Goal: Transaction & Acquisition: Purchase product/service

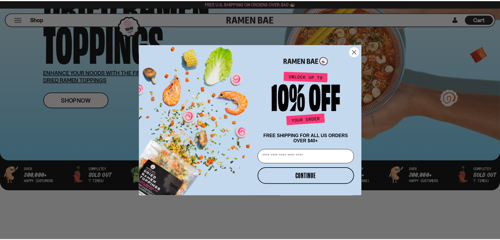
scroll to position [101, 0]
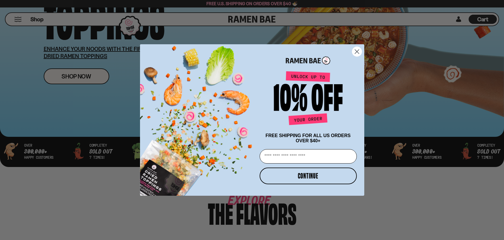
click at [358, 52] on circle "Close dialog" at bounding box center [356, 51] width 9 height 9
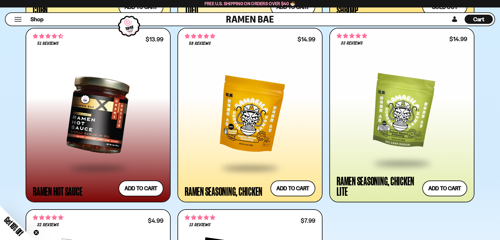
scroll to position [1225, 0]
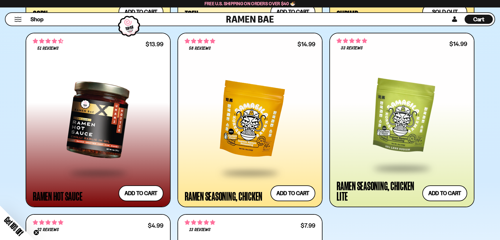
click at [260, 147] on div at bounding box center [250, 120] width 131 height 105
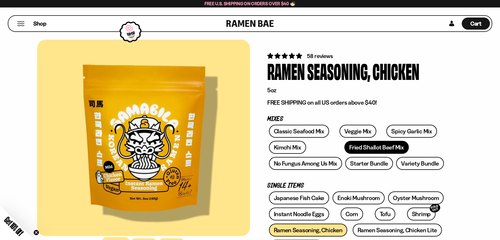
click at [344, 150] on link "Fried Shallot Beef Mix" at bounding box center [376, 147] width 64 height 13
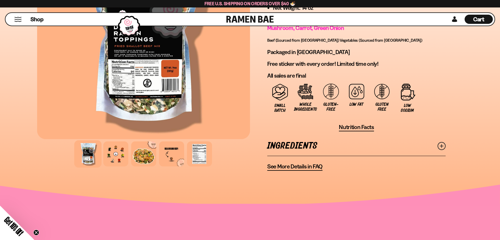
scroll to position [449, 0]
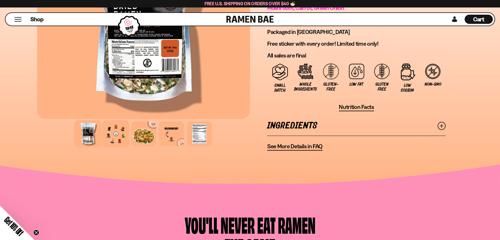
click at [113, 140] on div at bounding box center [115, 133] width 27 height 27
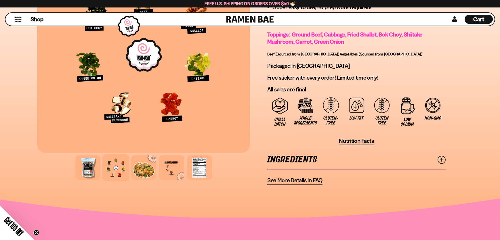
scroll to position [415, 0]
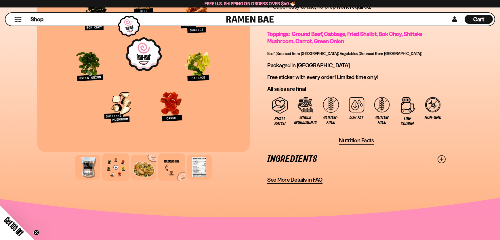
click at [162, 171] on div at bounding box center [171, 167] width 27 height 27
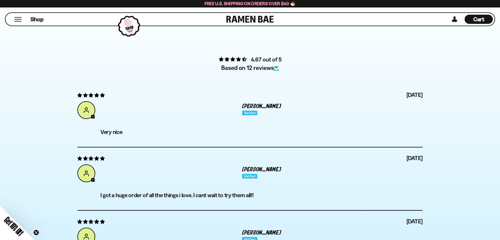
scroll to position [1936, 0]
